Goal: Complete application form

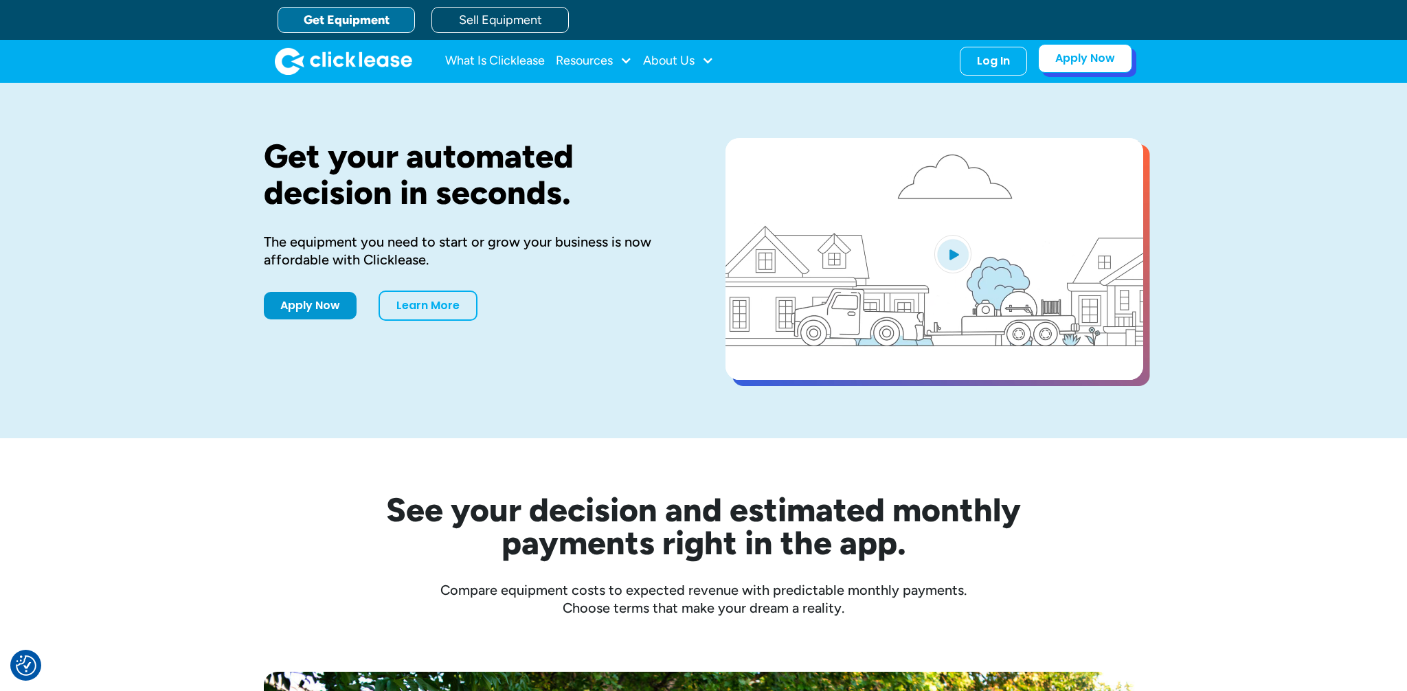
click at [1107, 59] on link "Apply Now" at bounding box center [1085, 58] width 94 height 29
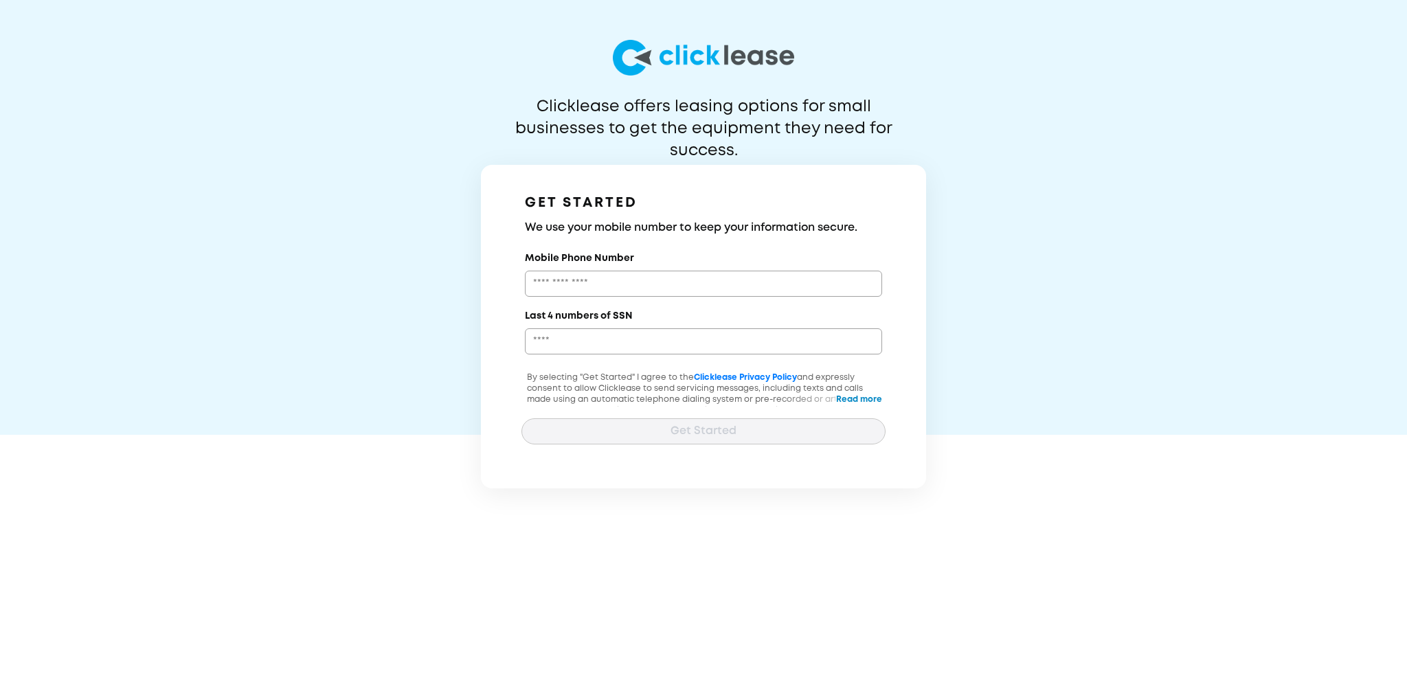
drag, startPoint x: 425, startPoint y: 239, endPoint x: 1059, endPoint y: 89, distance: 651.6
click at [1042, 212] on div "Clicklease offers leasing options for small businesses to get the equipment the…" at bounding box center [703, 244] width 1407 height 488
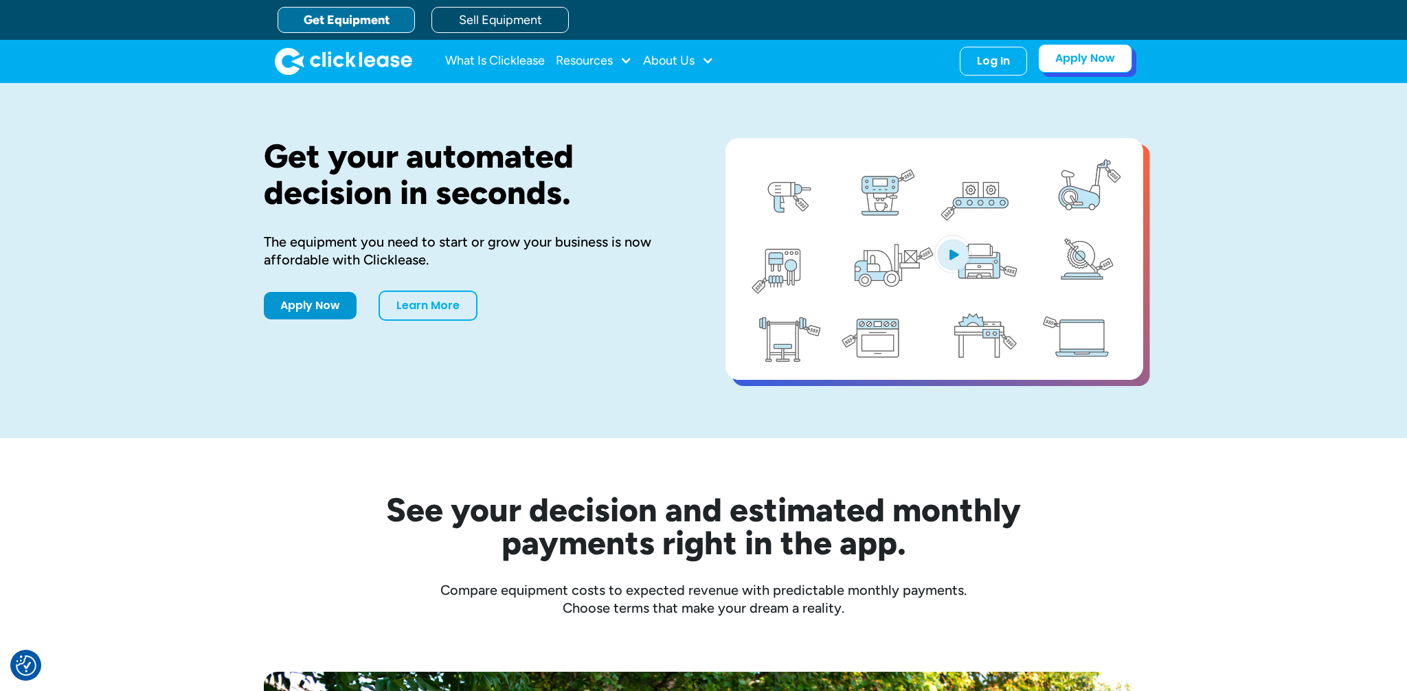
click at [1102, 71] on link "Apply Now" at bounding box center [1085, 58] width 94 height 29
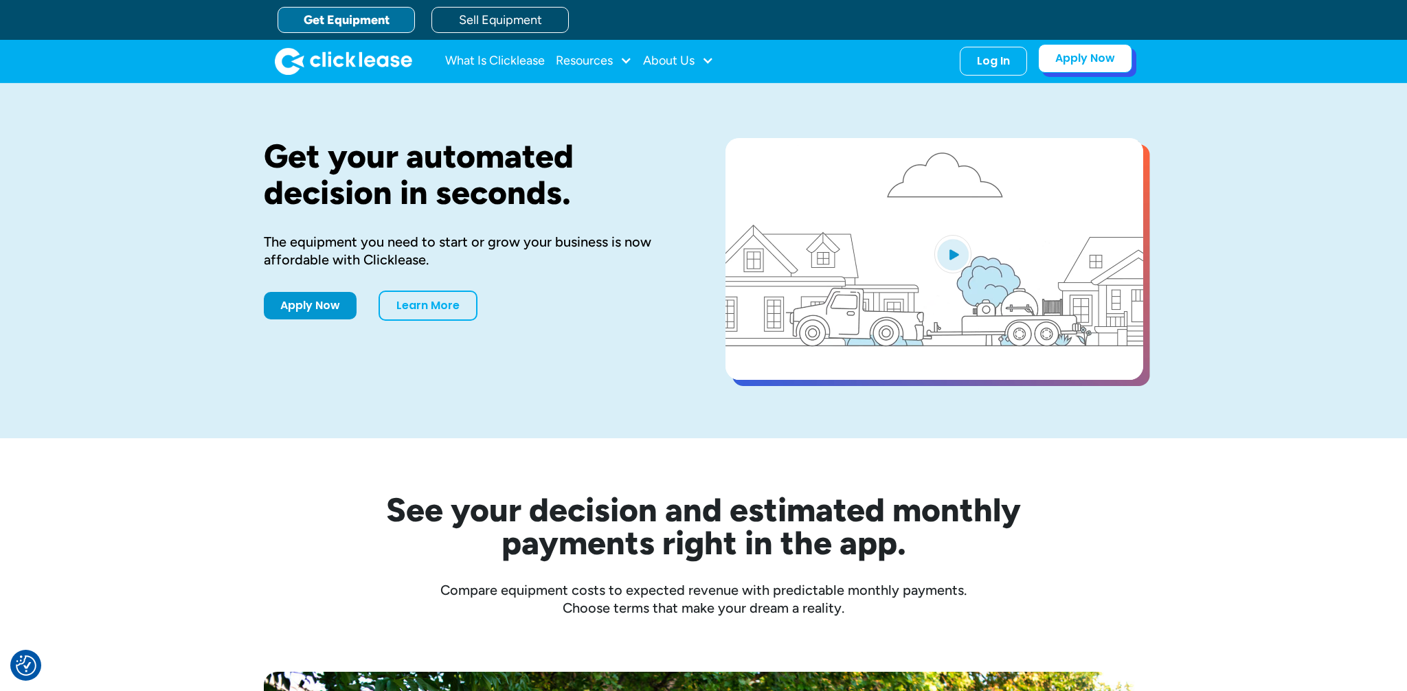
click at [1117, 67] on link "Apply Now" at bounding box center [1085, 58] width 94 height 29
